Goal: Task Accomplishment & Management: Manage account settings

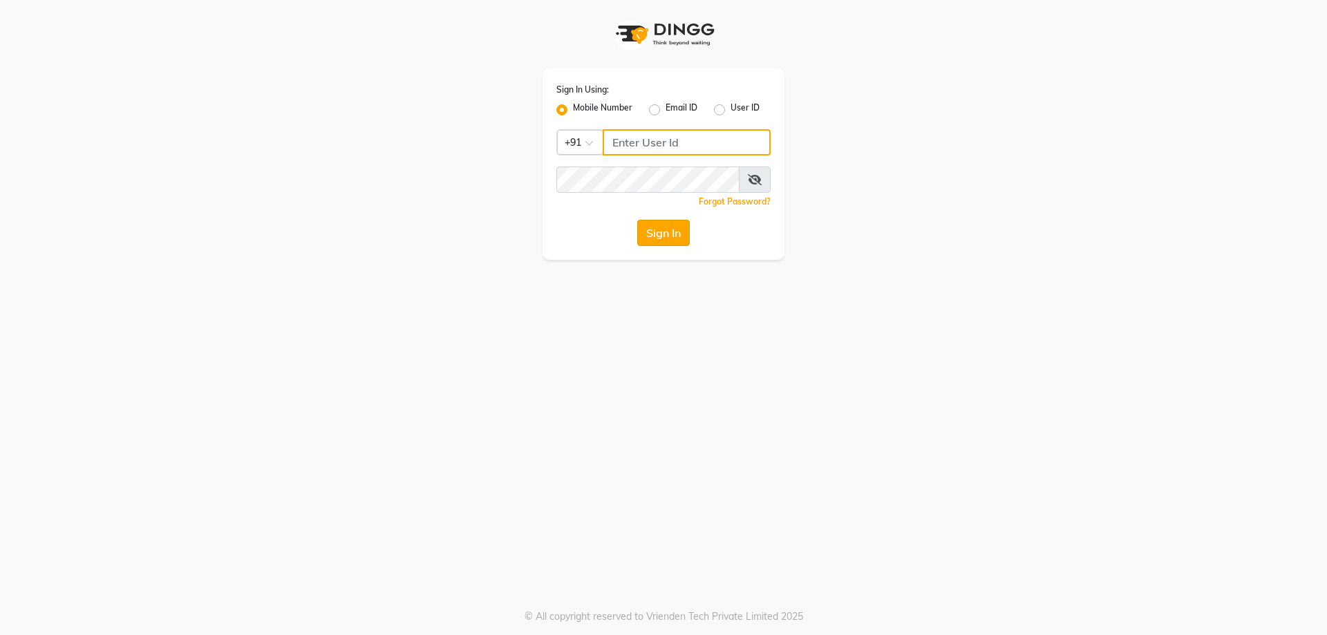
type input "7737730058"
click at [680, 236] on button "Sign In" at bounding box center [663, 233] width 53 height 26
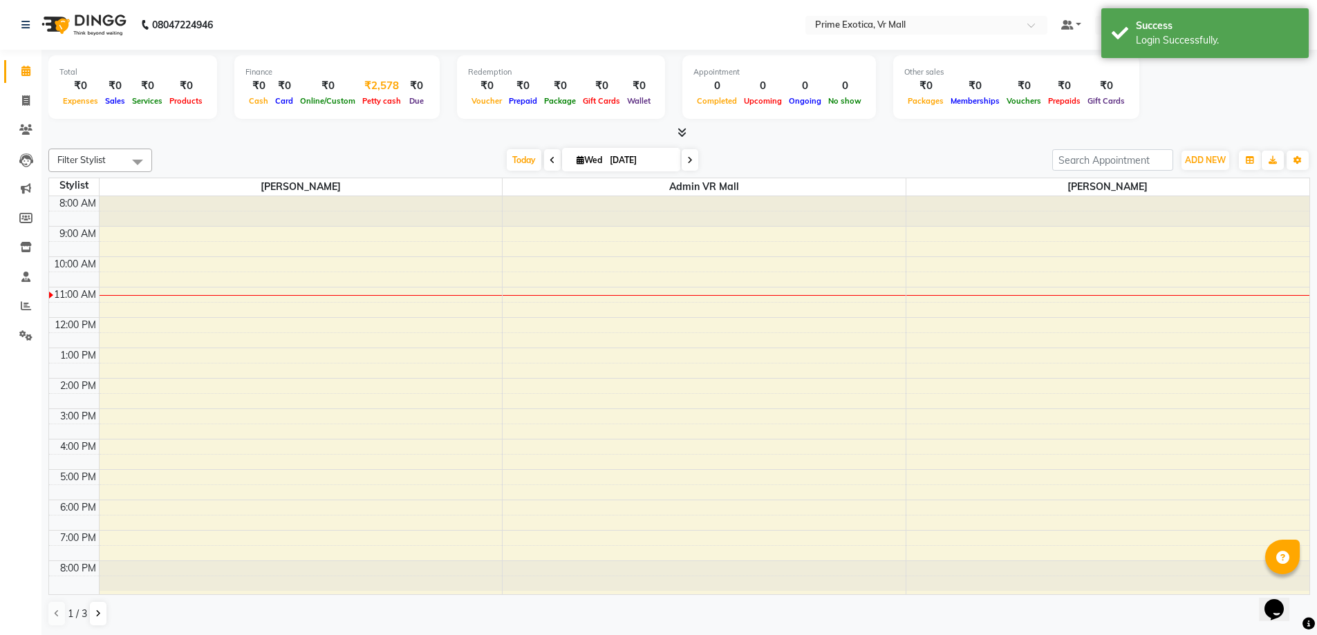
click at [373, 82] on div "₹2,578" at bounding box center [382, 86] width 46 height 16
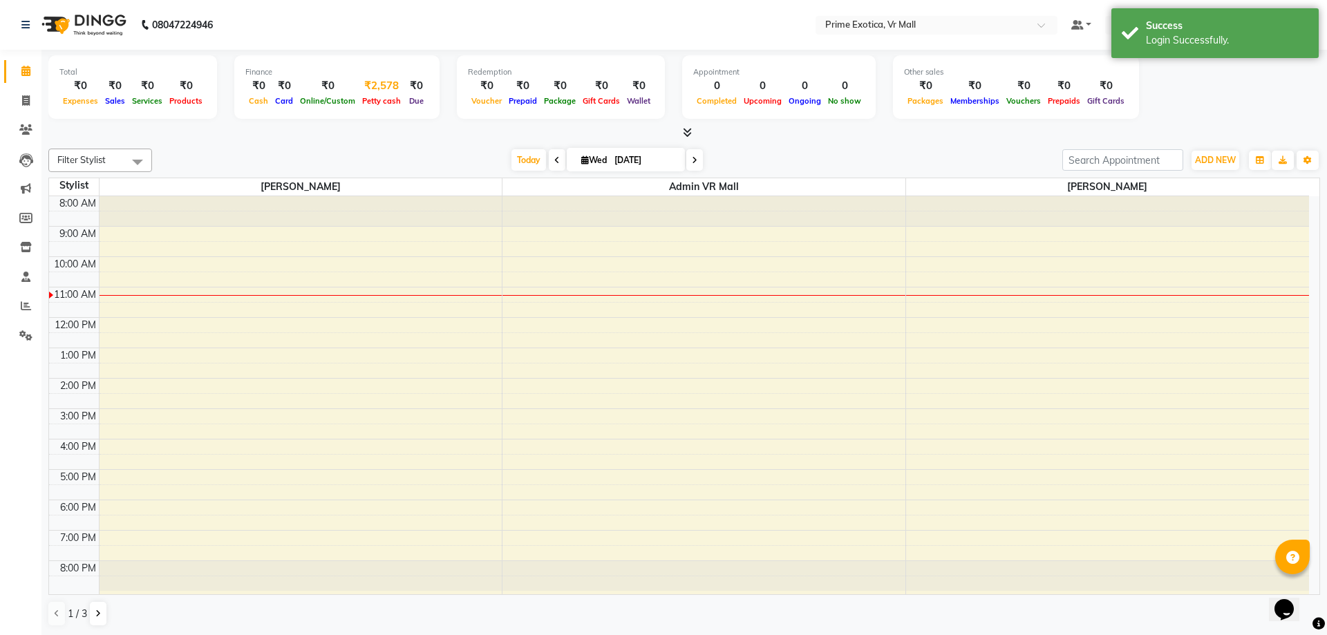
select select "5063"
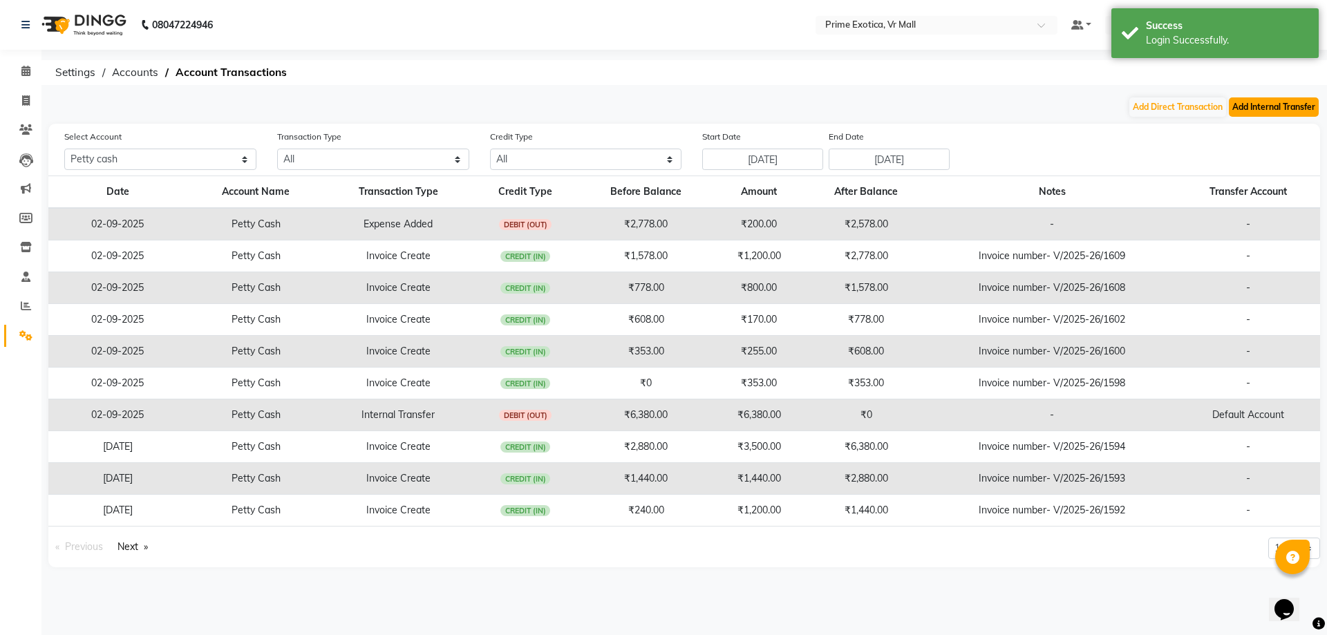
click at [1261, 104] on button "Add Internal Transfer" at bounding box center [1274, 106] width 90 height 19
select select "internal transfer"
select select "5063"
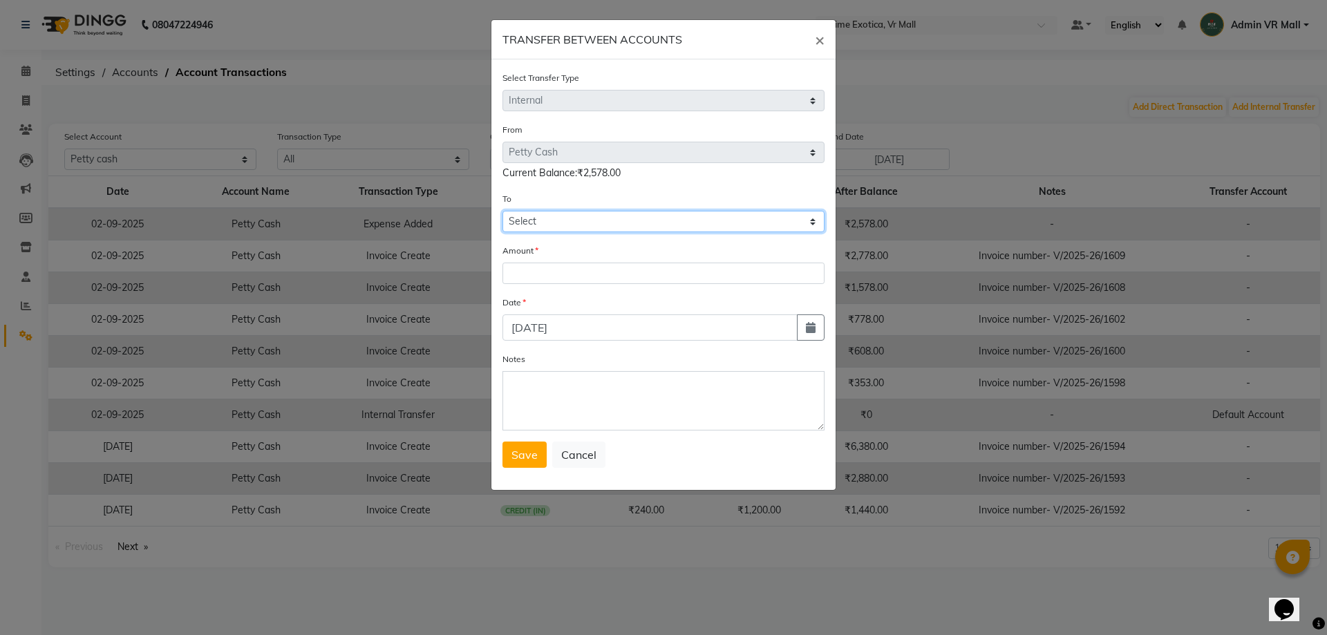
click at [574, 218] on select "Select Petty Cash Default Account" at bounding box center [664, 221] width 322 height 21
select select "5064"
click at [503, 211] on select "Select Petty Cash Default Account" at bounding box center [664, 221] width 322 height 21
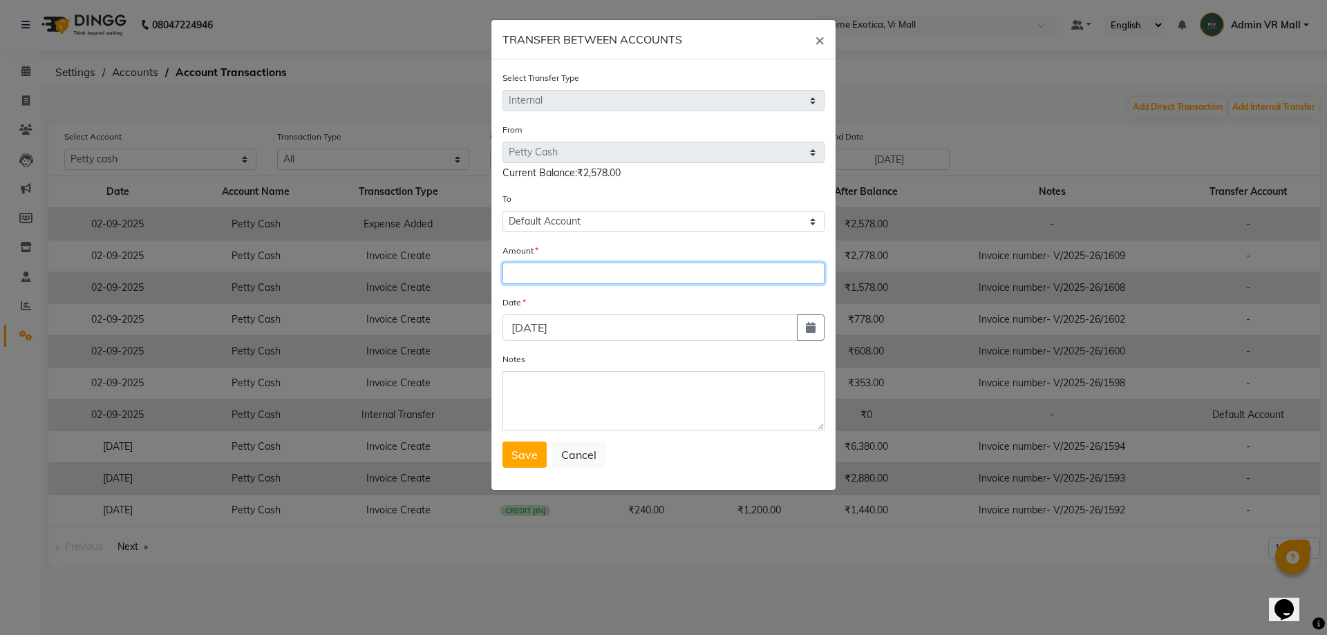
click at [561, 271] on input "number" at bounding box center [664, 273] width 322 height 21
type input "2578"
click at [528, 456] on span "Save" at bounding box center [525, 455] width 26 height 14
